Goal: Complete application form

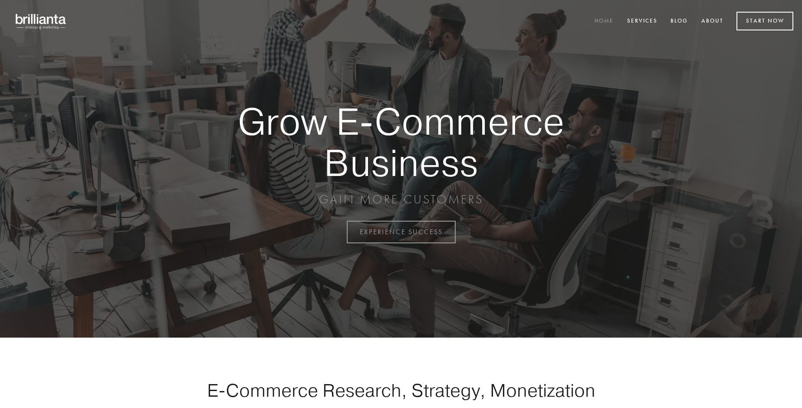
scroll to position [2275, 0]
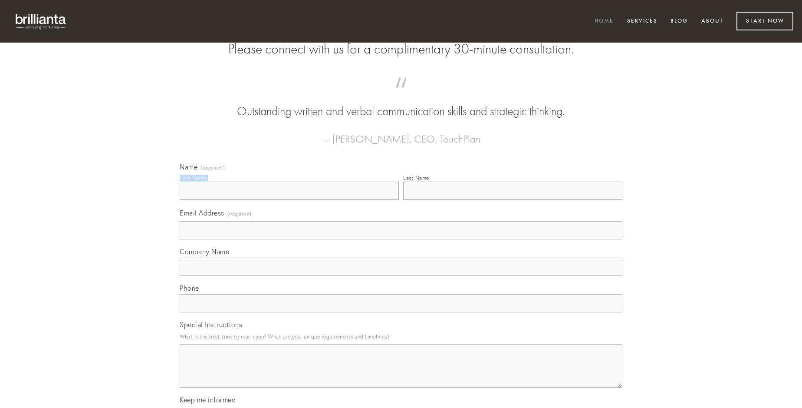
type input "[PERSON_NAME]"
click at [513, 200] on input "Last Name" at bounding box center [512, 190] width 219 height 18
type input "[PERSON_NAME]"
click at [401, 239] on input "Email Address (required)" at bounding box center [401, 230] width 443 height 18
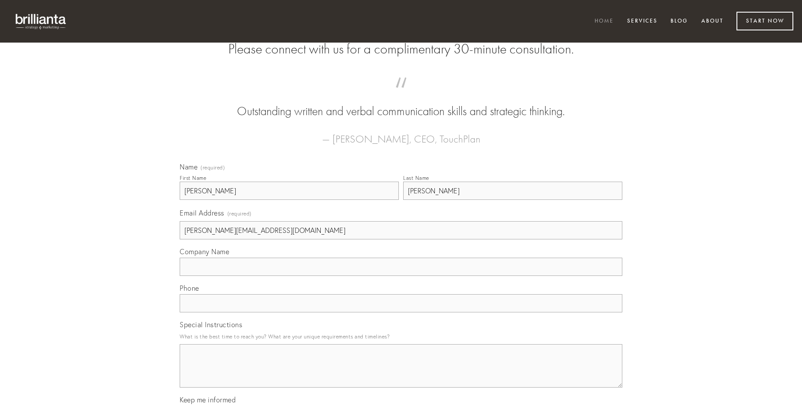
type input "[PERSON_NAME][EMAIL_ADDRESS][DOMAIN_NAME]"
click at [401, 276] on input "Company Name" at bounding box center [401, 266] width 443 height 18
type input "bene"
click at [401, 312] on input "text" at bounding box center [401, 303] width 443 height 18
click at [401, 373] on textarea "Special Instructions" at bounding box center [401, 365] width 443 height 43
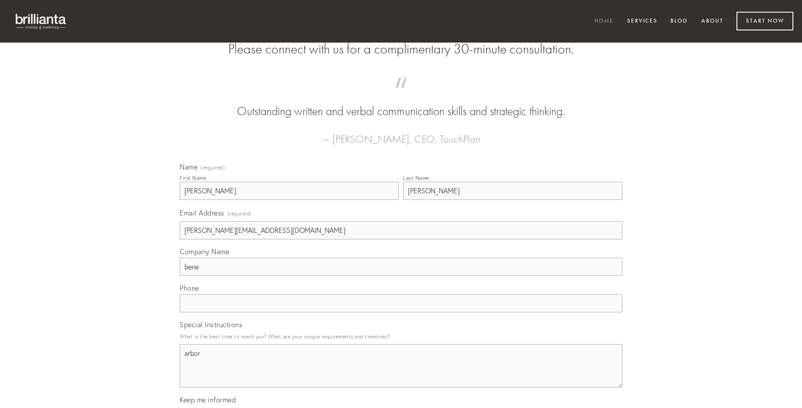
type textarea "arbor"
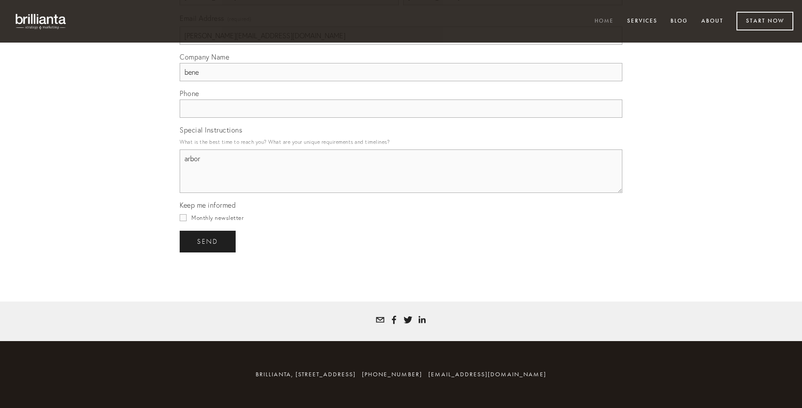
click at [208, 241] on span "send" at bounding box center [207, 241] width 21 height 8
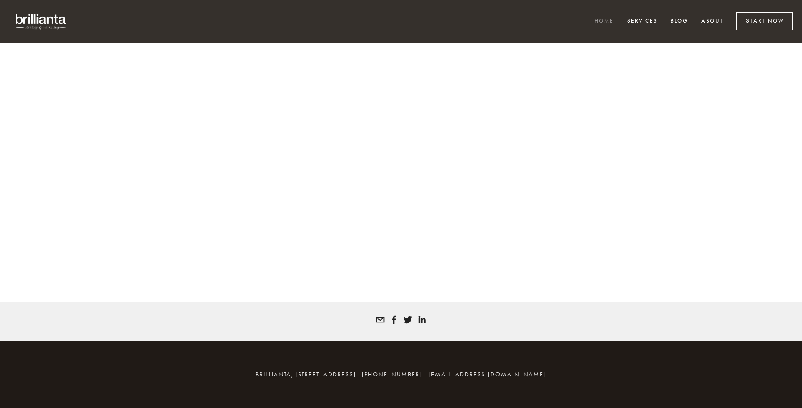
scroll to position [2263, 0]
